Goal: Task Accomplishment & Management: Complete application form

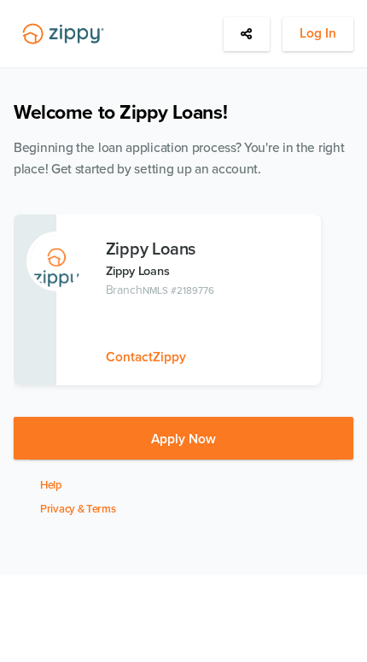
click at [324, 40] on span "Log In" at bounding box center [318, 33] width 37 height 21
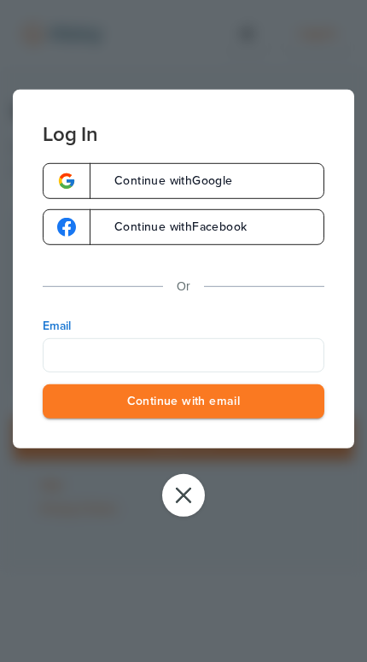
click at [237, 368] on input "Email" at bounding box center [184, 354] width 282 height 34
type input "**********"
click at [184, 403] on button "Continue with email" at bounding box center [184, 400] width 282 height 35
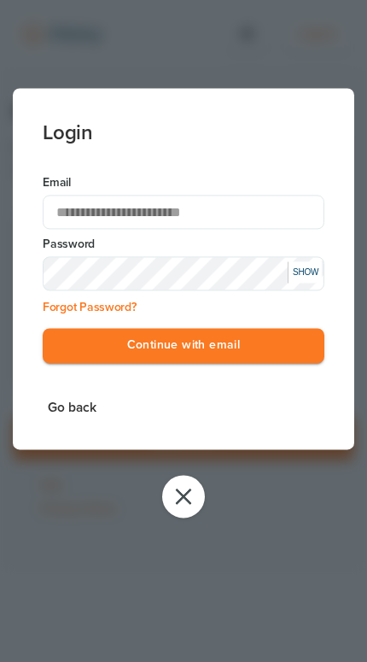
click at [275, 352] on button "Continue with email" at bounding box center [184, 345] width 282 height 35
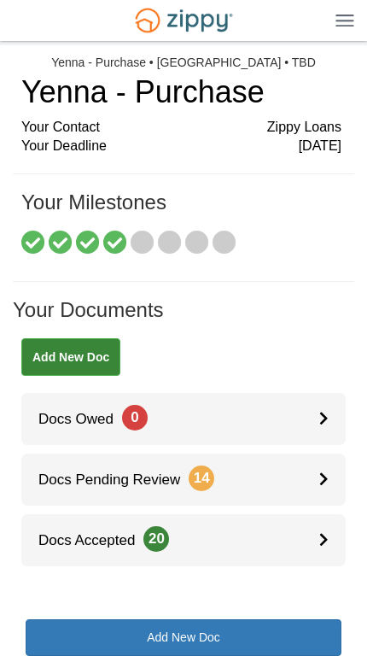
click at [126, 240] on icon at bounding box center [115, 243] width 24 height 24
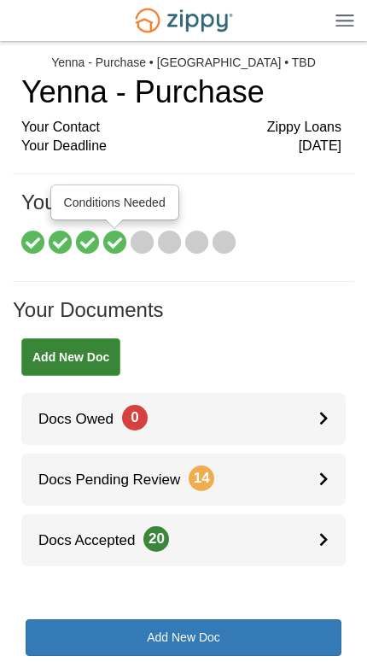
click at [124, 238] on icon at bounding box center [115, 243] width 24 height 24
click at [140, 245] on icon at bounding box center [143, 243] width 24 height 24
click at [175, 239] on icon at bounding box center [170, 243] width 24 height 24
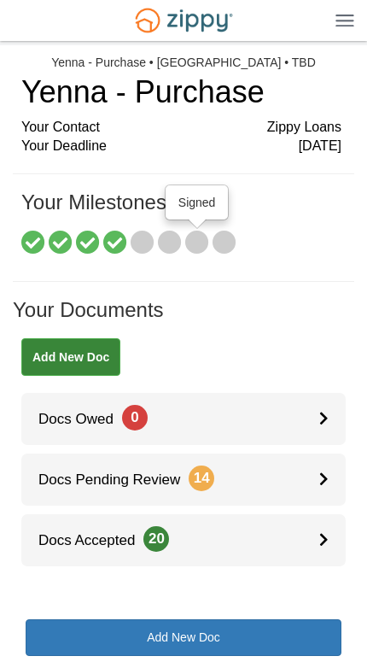
click at [200, 242] on icon at bounding box center [197, 243] width 24 height 24
click at [226, 242] on icon at bounding box center [225, 243] width 24 height 24
click at [162, 241] on icon at bounding box center [170, 243] width 24 height 24
click at [139, 254] on span at bounding box center [143, 243] width 24 height 26
click at [166, 248] on icon at bounding box center [170, 243] width 24 height 24
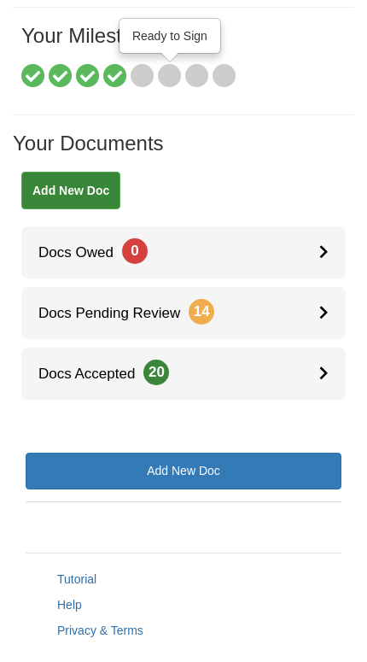
scroll to position [166, 0]
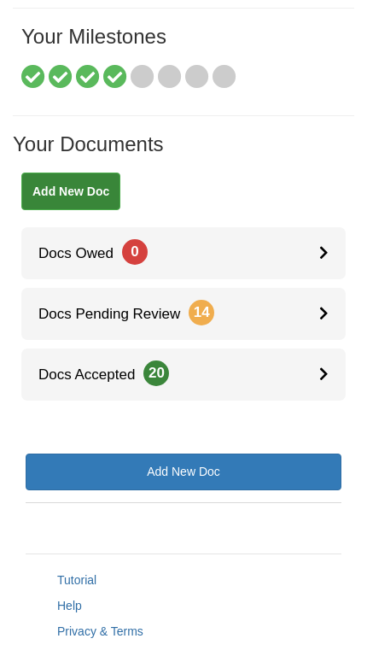
click at [53, 327] on link "Docs Pending Review 14" at bounding box center [183, 314] width 324 height 52
